Goal: Navigation & Orientation: Go to known website

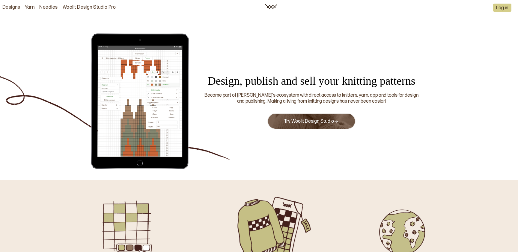
click at [84, 7] on link "Woolit Design Studio Pro" at bounding box center [89, 7] width 53 height 6
click at [270, 8] on img at bounding box center [271, 6] width 12 height 5
click at [269, 7] on img at bounding box center [271, 6] width 12 height 5
